Goal: Find specific page/section: Find specific page/section

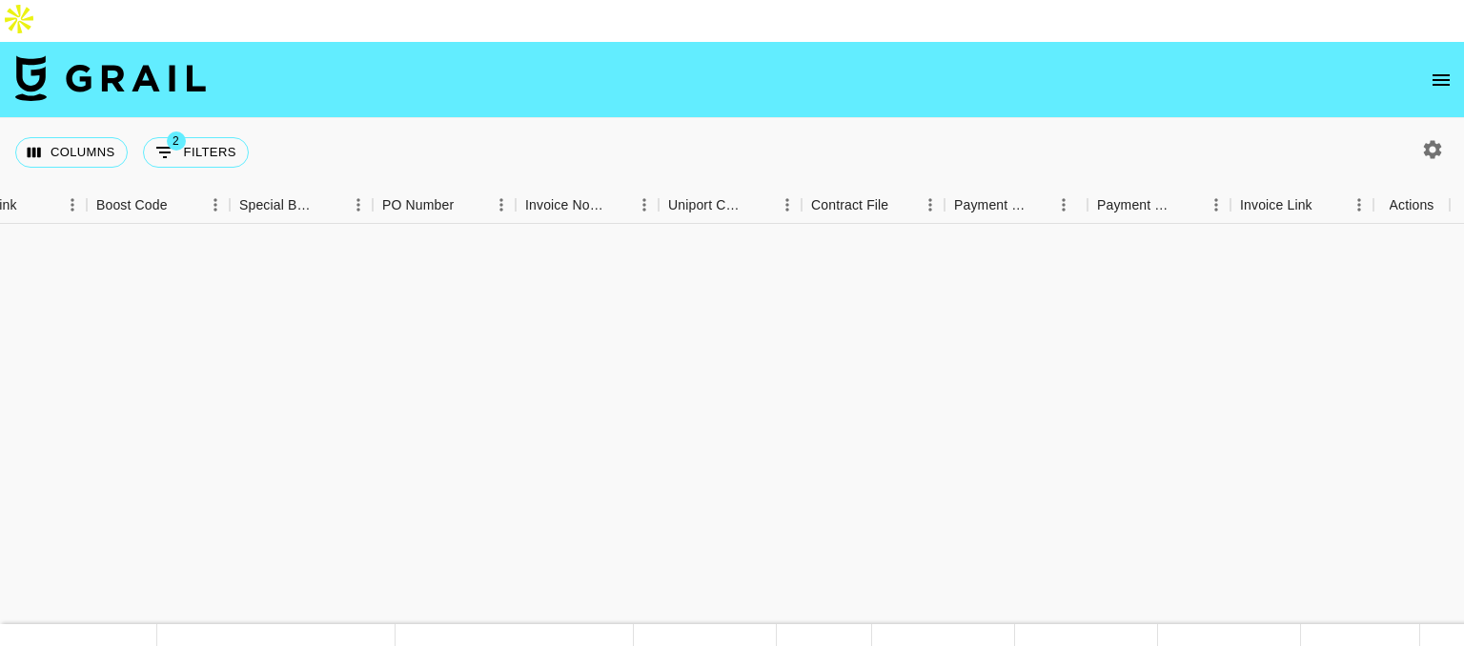
scroll to position [869, 2596]
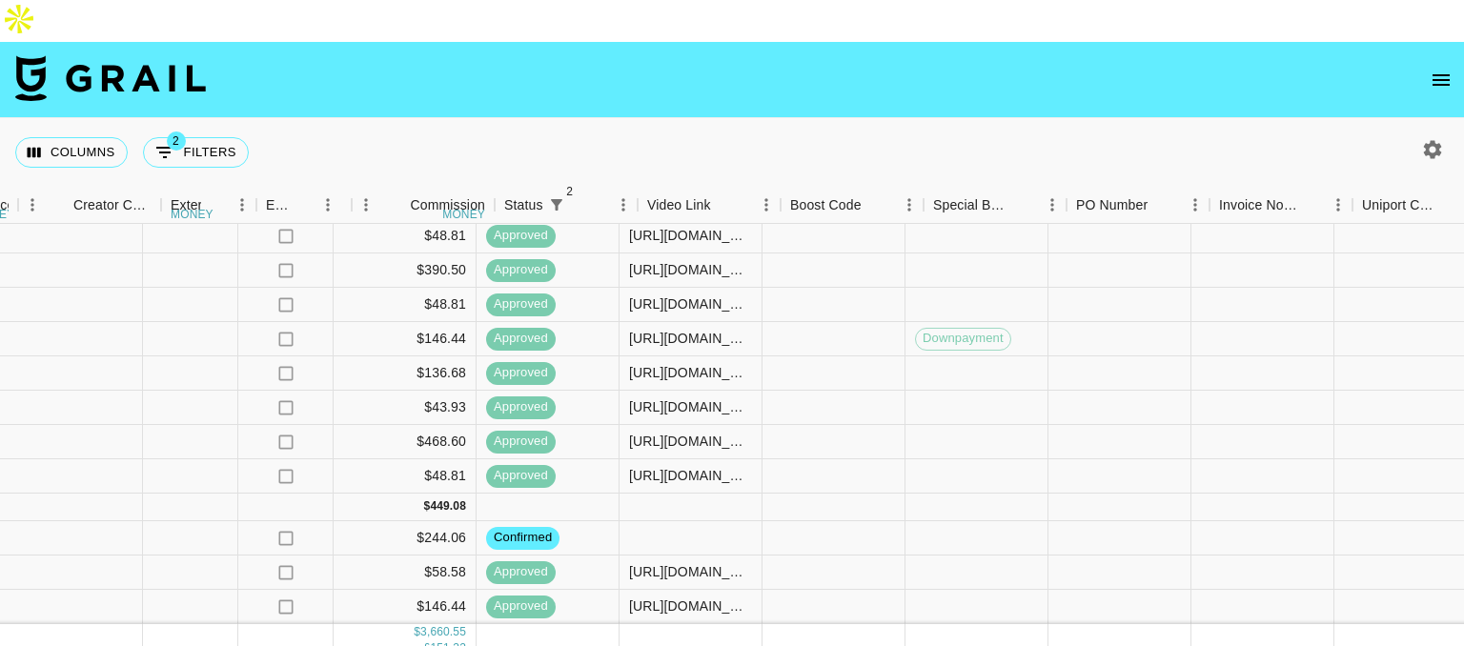
scroll to position [902, 1921]
click at [537, 494] on div at bounding box center [547, 508] width 143 height 28
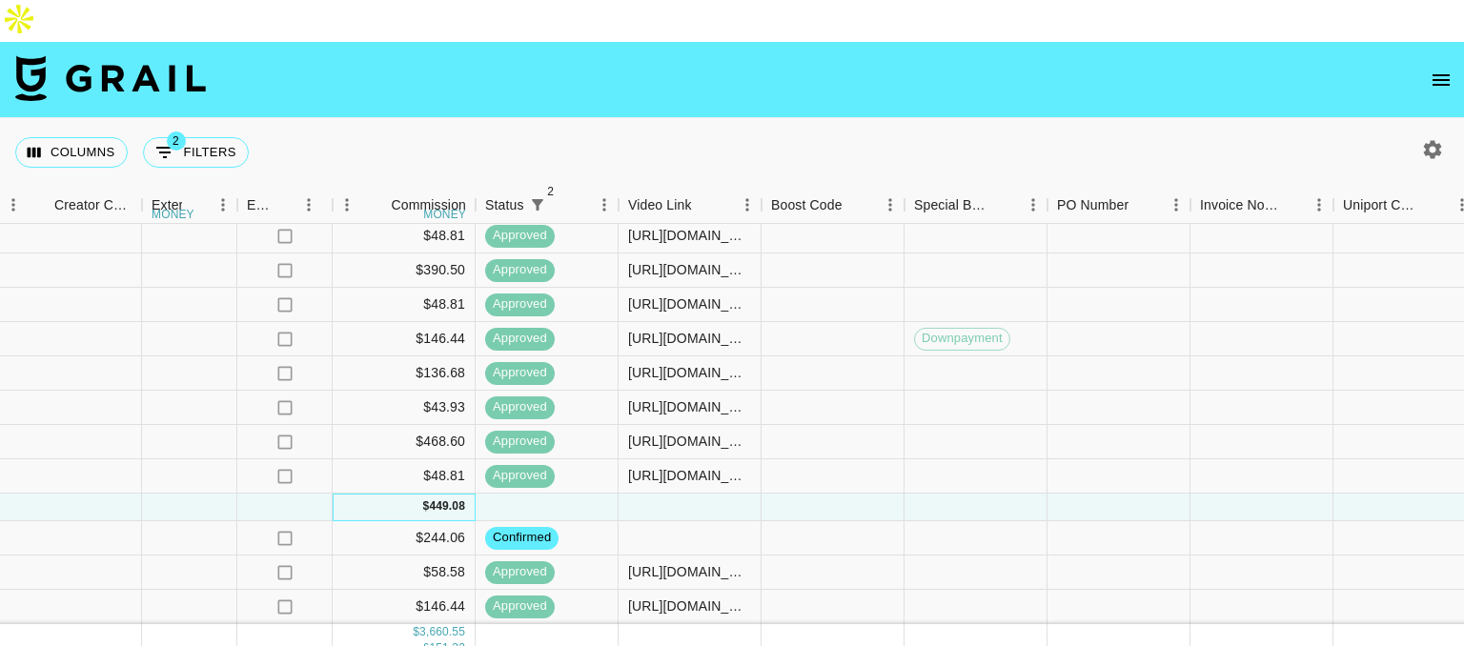
click at [433, 498] on div "449.08" at bounding box center [447, 506] width 36 height 16
click at [684, 521] on div at bounding box center [690, 538] width 143 height 34
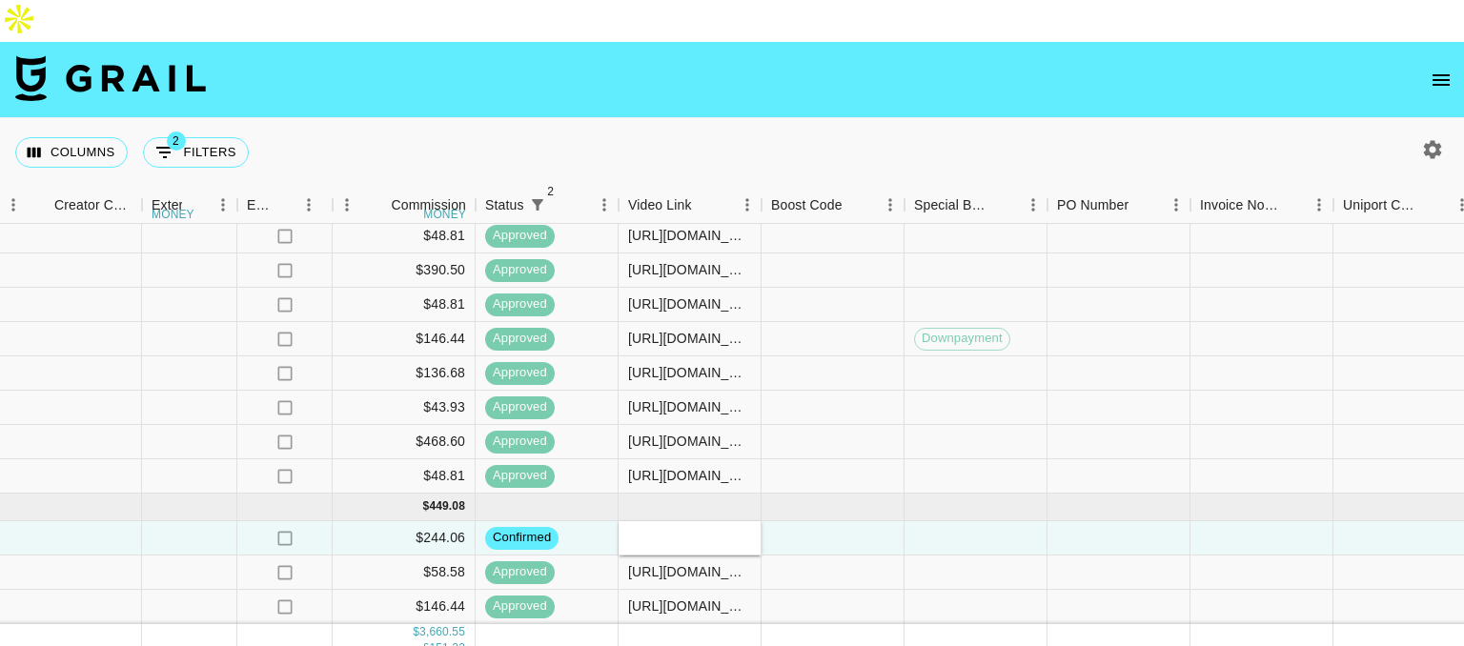
click at [684, 521] on div at bounding box center [690, 538] width 143 height 34
click at [864, 521] on div at bounding box center [833, 538] width 143 height 34
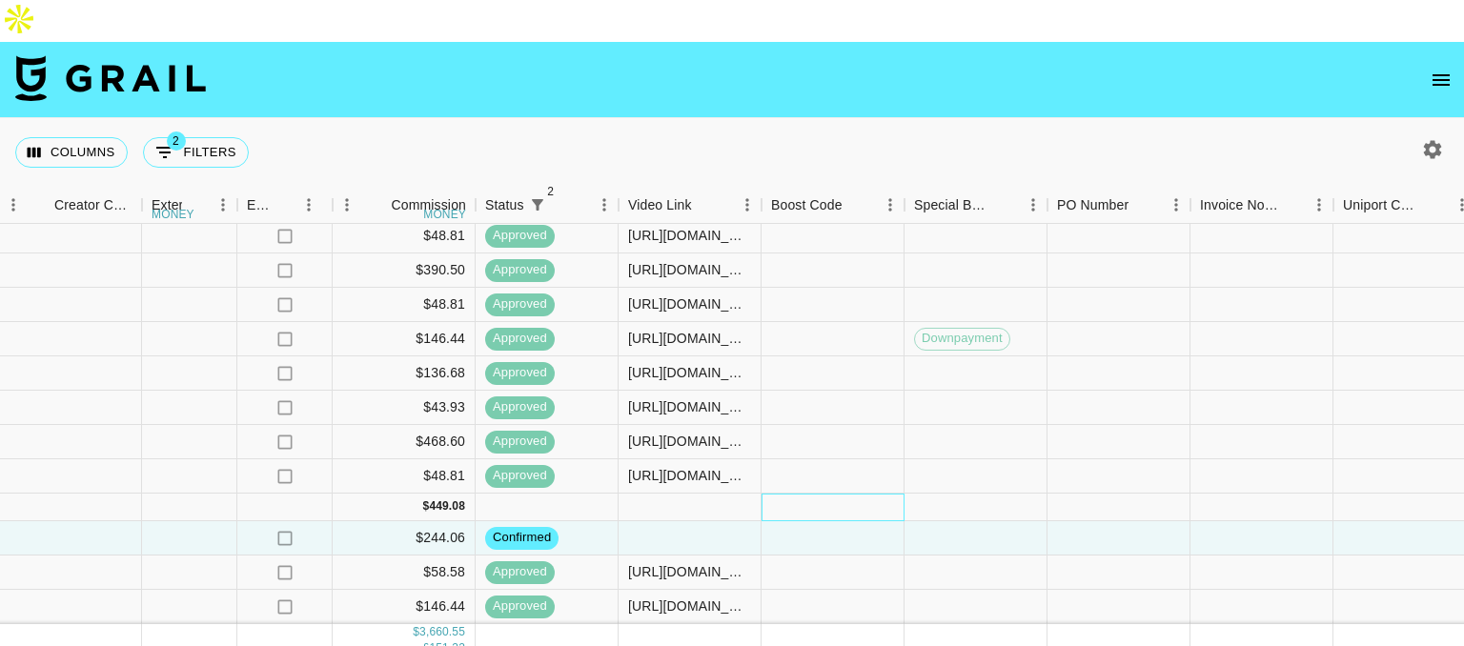
click at [794, 494] on div at bounding box center [833, 508] width 143 height 28
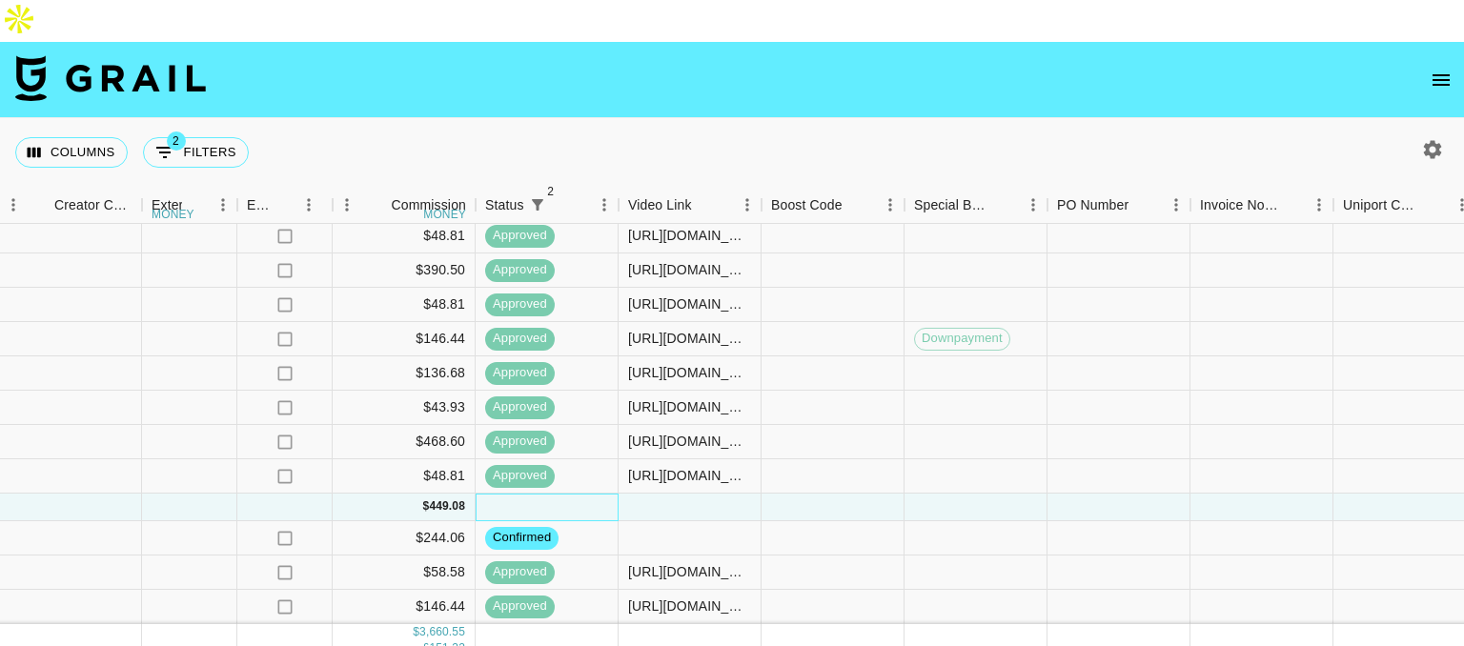
click at [618, 494] on div at bounding box center [547, 508] width 143 height 28
click at [646, 494] on div at bounding box center [690, 508] width 143 height 28
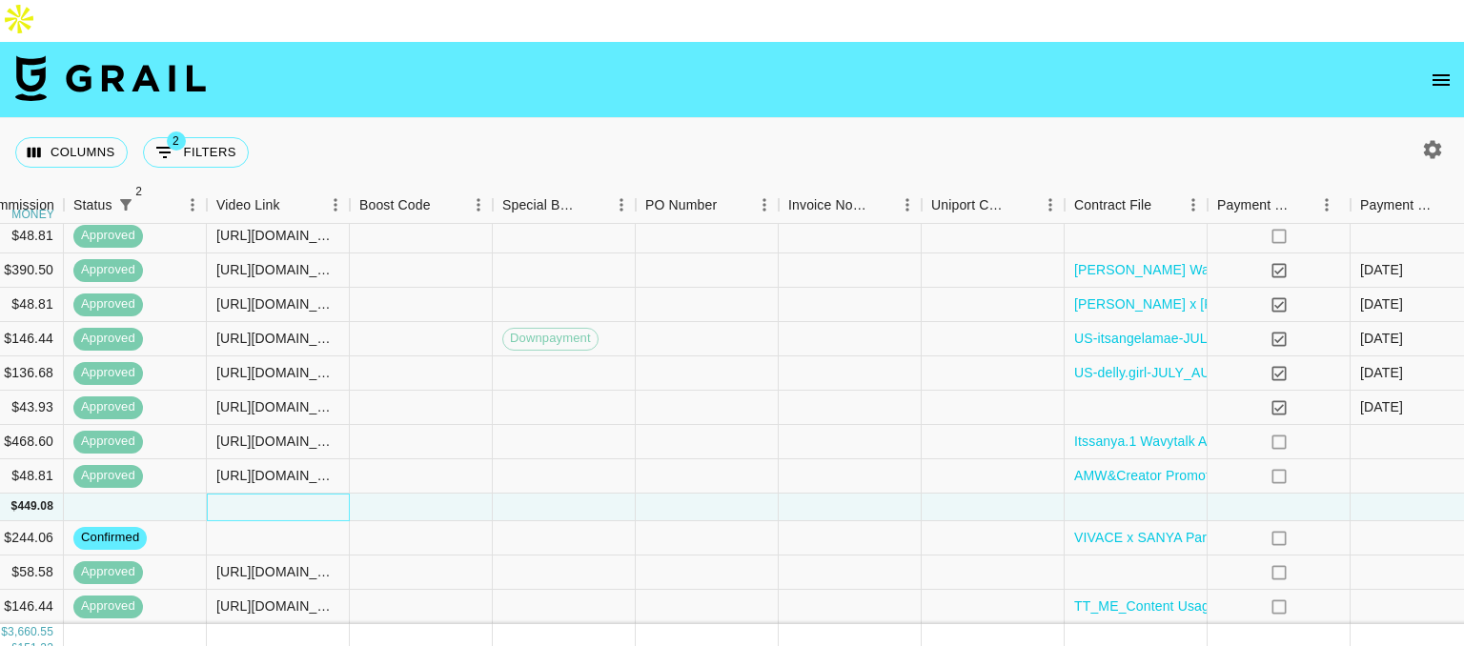
scroll to position [902, 2596]
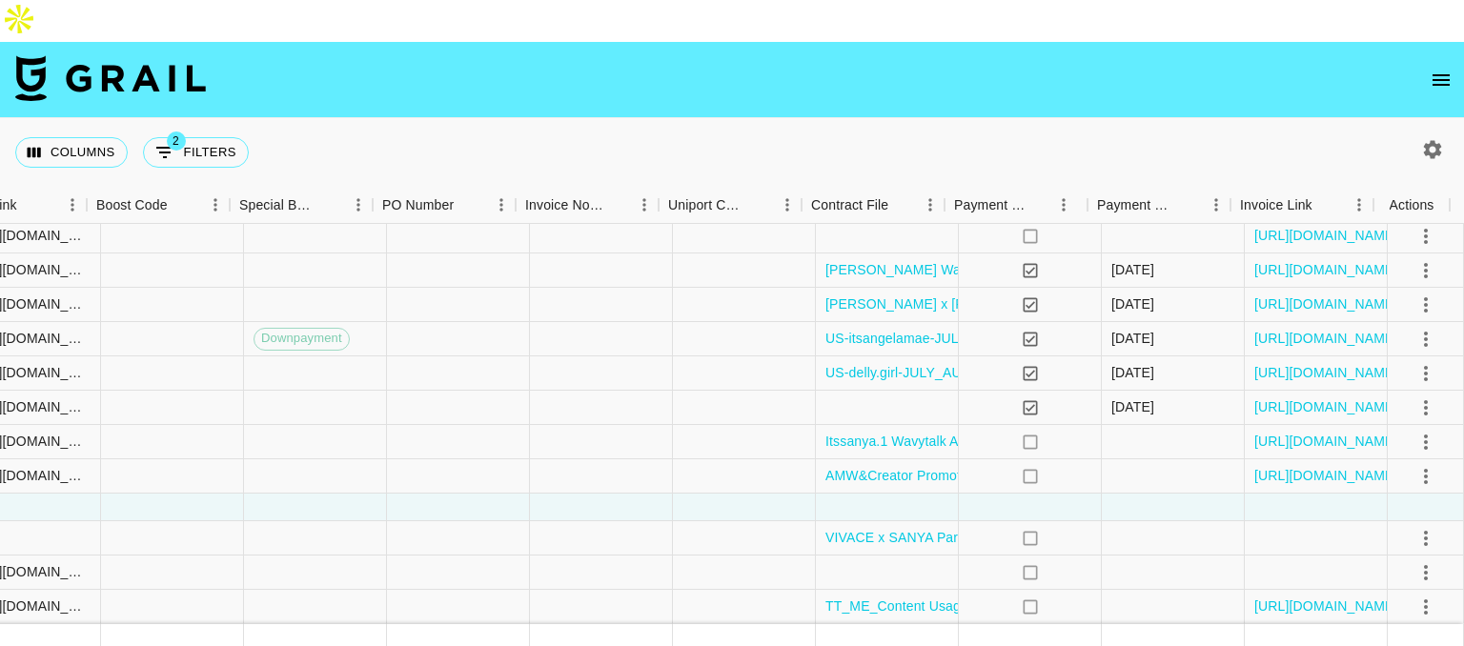
click at [884, 119] on div "Columns 2 Filters + Booking" at bounding box center [732, 152] width 1464 height 69
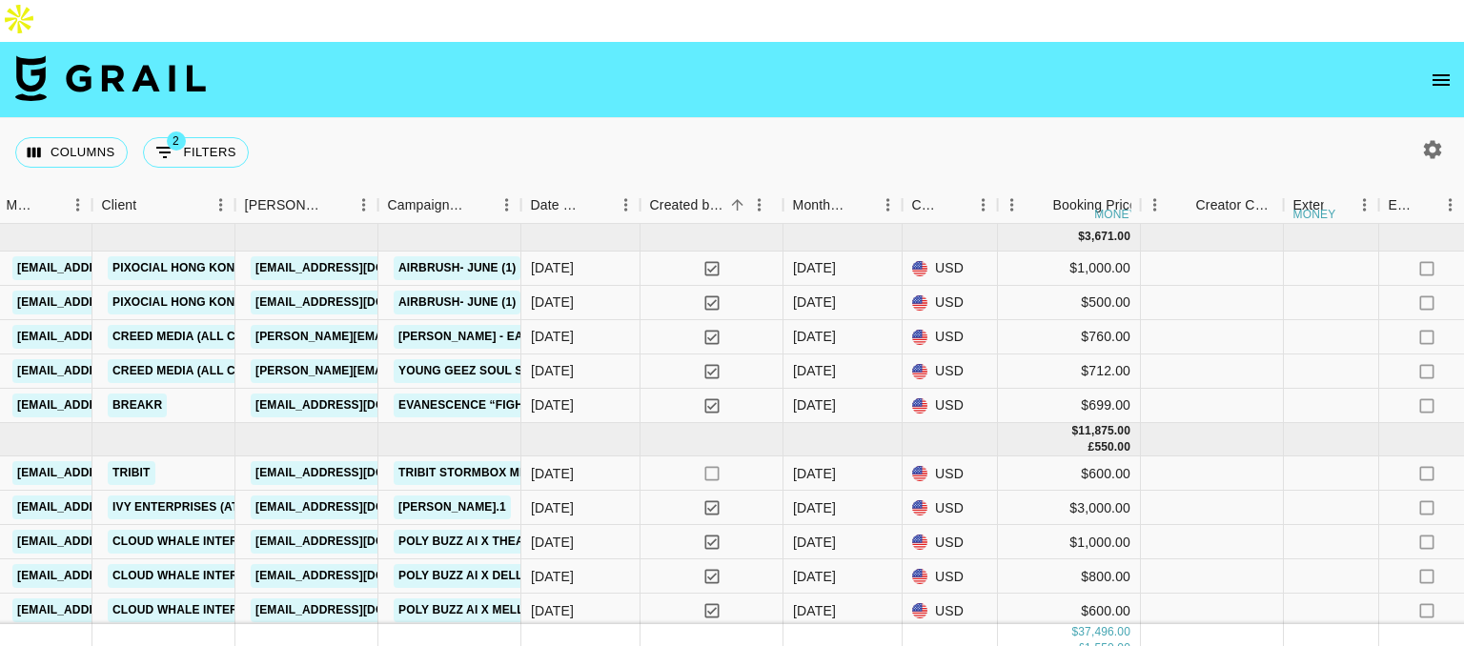
scroll to position [0, 781]
